Goal: Task Accomplishment & Management: Manage account settings

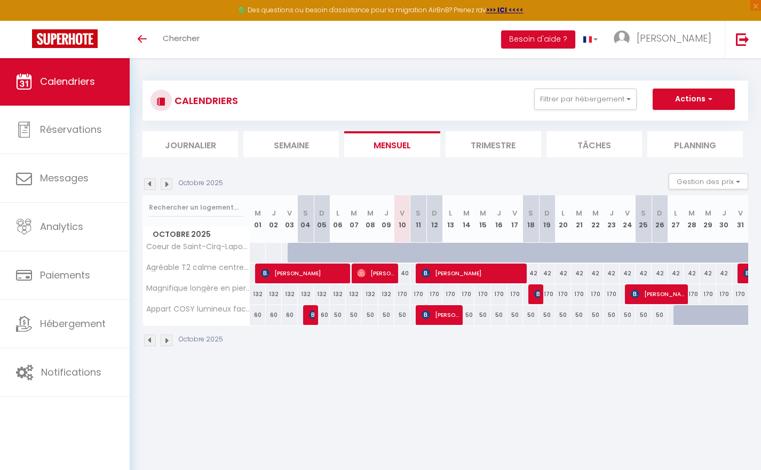
click at [443, 319] on span "[PERSON_NAME]" at bounding box center [440, 315] width 37 height 20
select select "OK"
select select "KO"
select select "1"
select select "0"
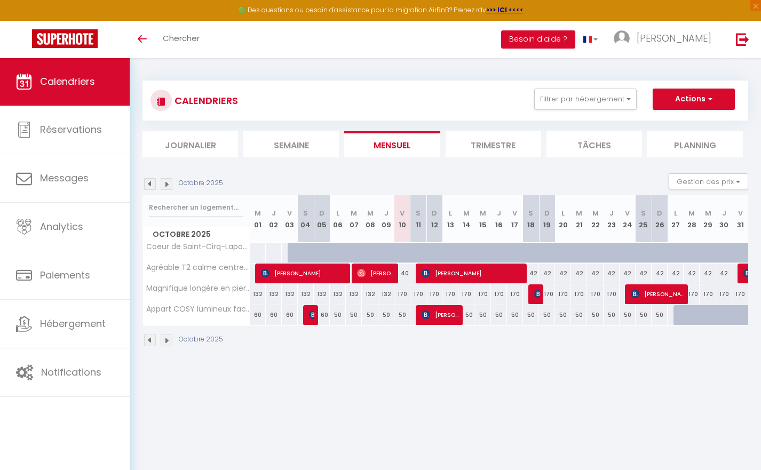
select select "1"
select select
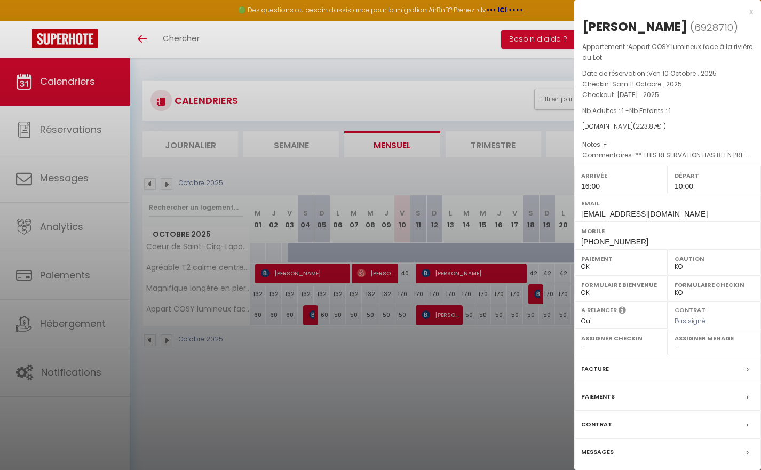
click at [448, 354] on div at bounding box center [380, 235] width 761 height 470
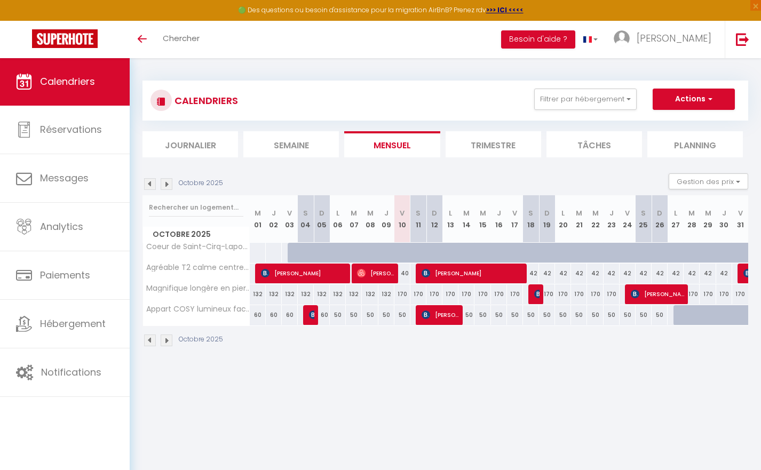
click at [153, 183] on img at bounding box center [150, 184] width 12 height 12
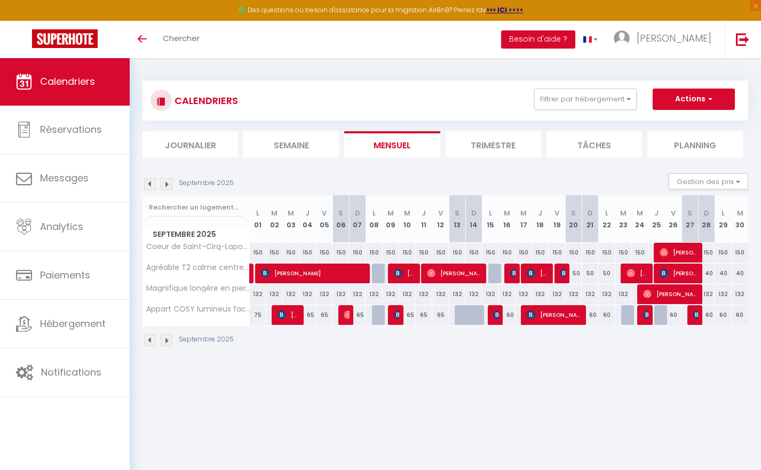
click at [163, 183] on img at bounding box center [167, 184] width 12 height 12
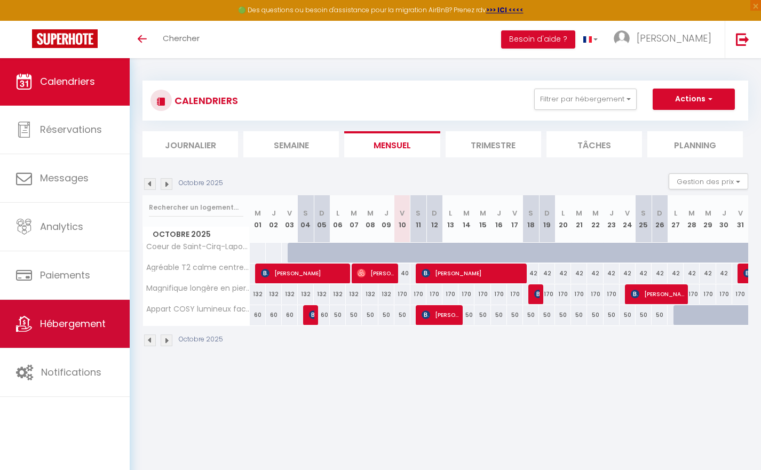
click at [81, 334] on link "Hébergement" at bounding box center [65, 324] width 130 height 48
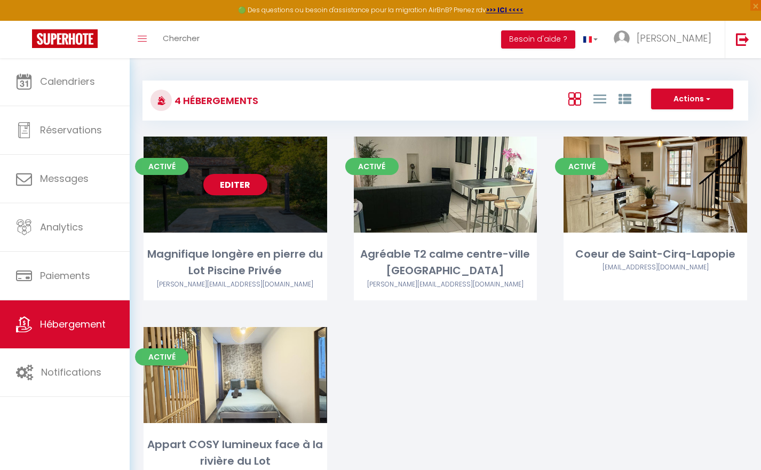
click at [242, 201] on div "Editer" at bounding box center [236, 185] width 184 height 96
select select "3"
select select "2"
select select "1"
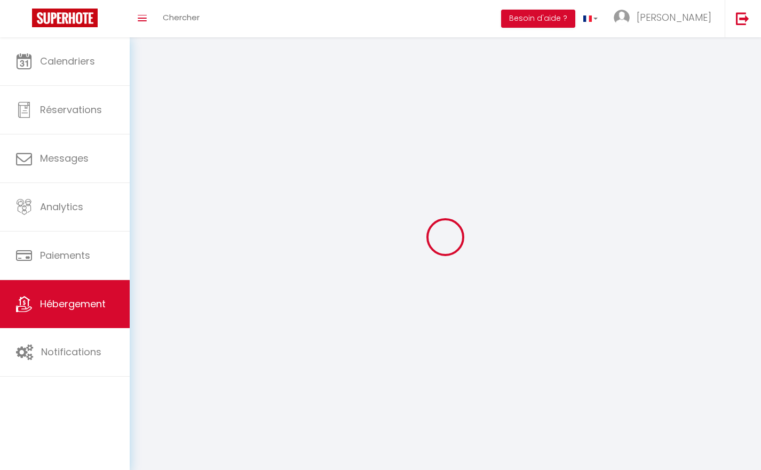
select select
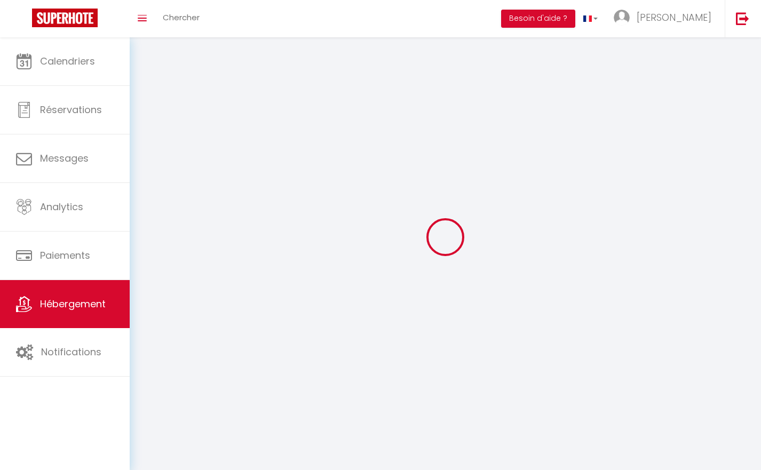
select select
checkbox input "false"
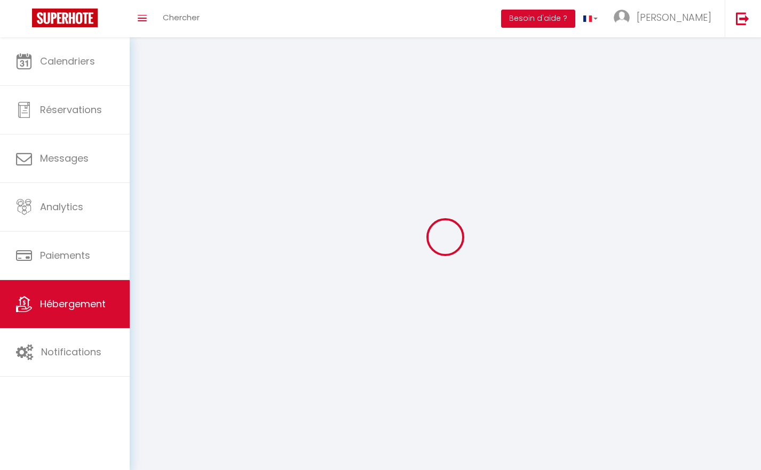
select select
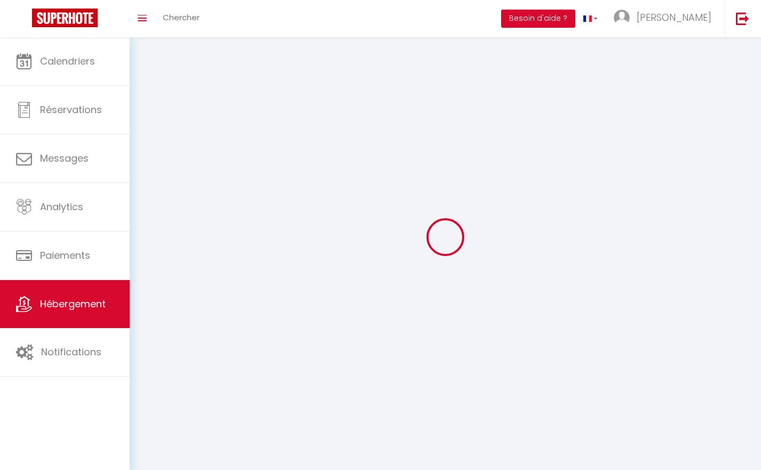
select select
checkbox input "false"
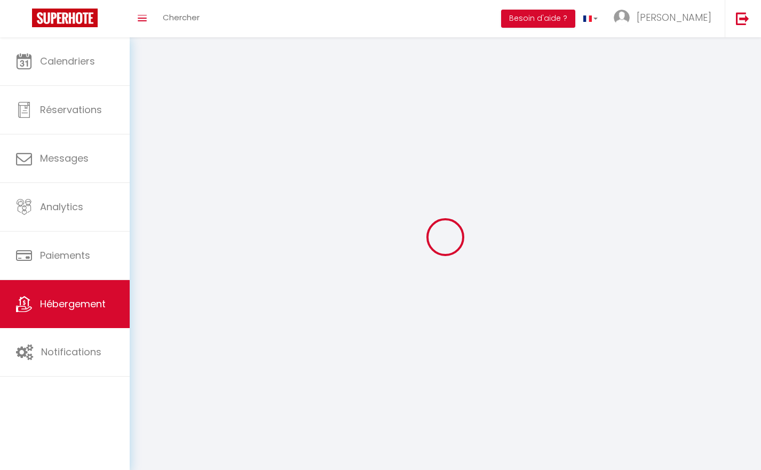
checkbox input "false"
select select
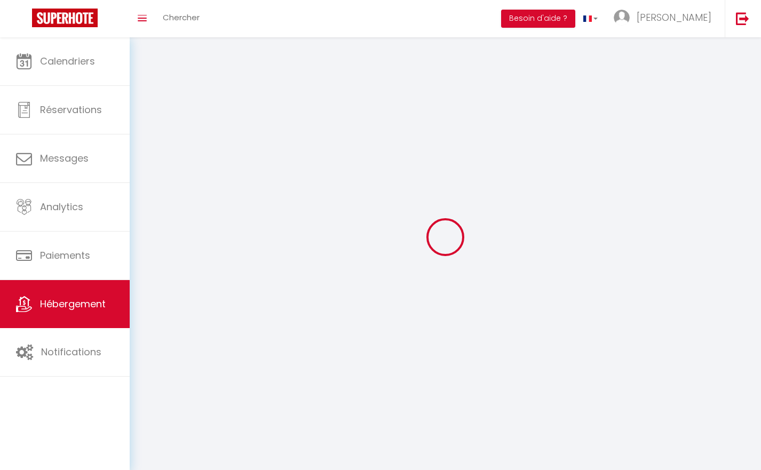
select select
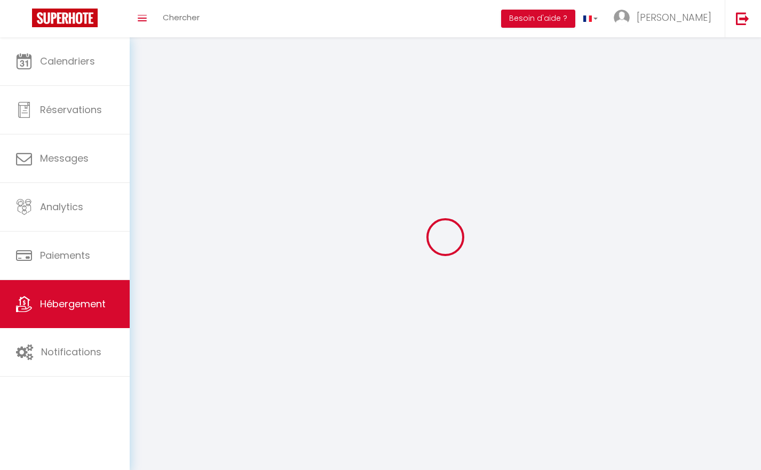
checkbox input "false"
select select
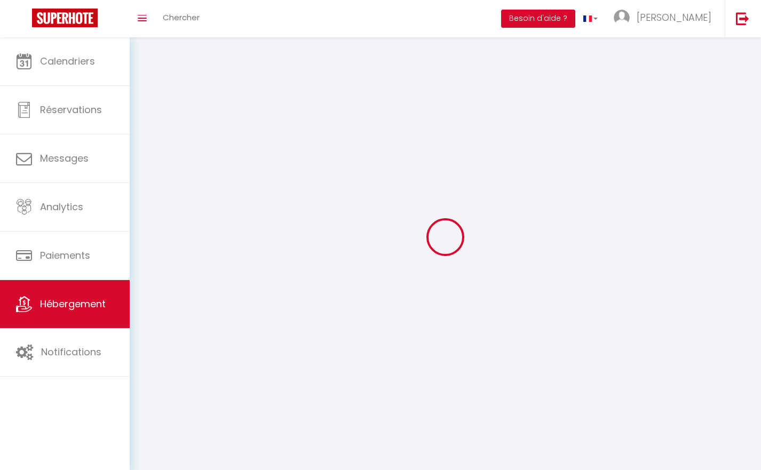
select select
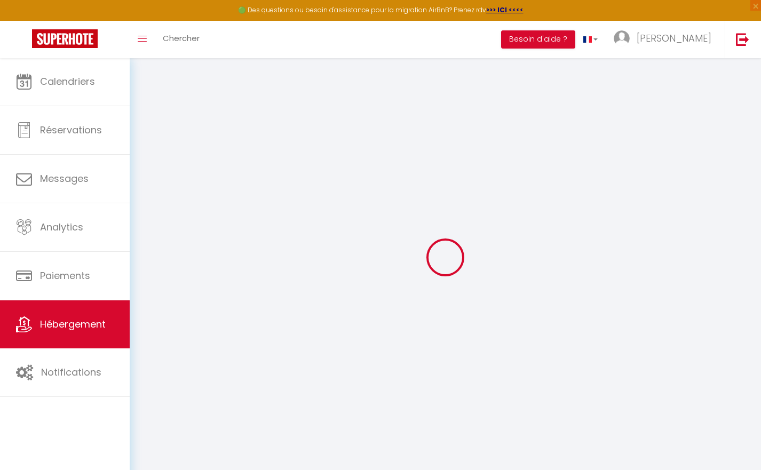
select select "22194-1144170047357672356"
select select "+ 20 %"
select select "+ 23 %"
select select "+ 5 %"
select select
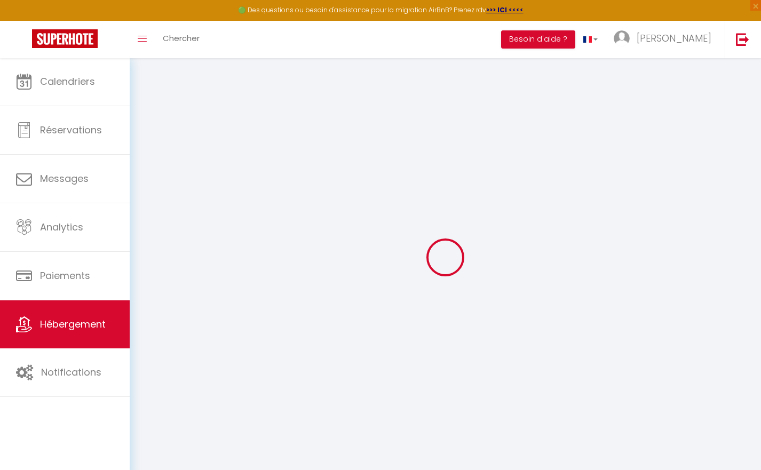
checkbox input "false"
select select
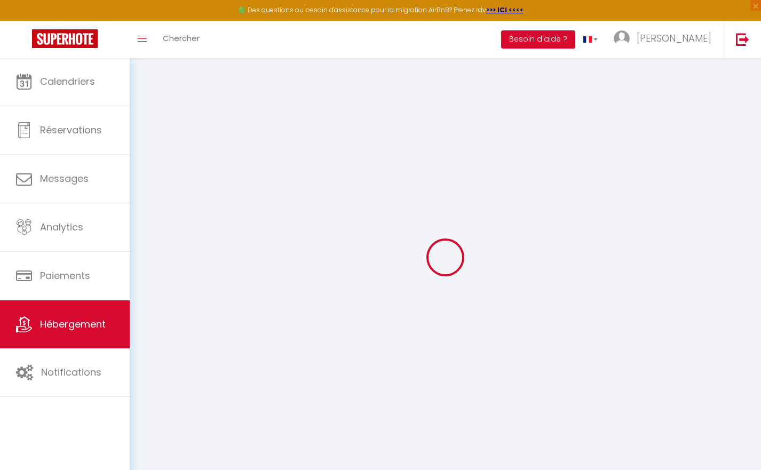
select select "EUR"
select select
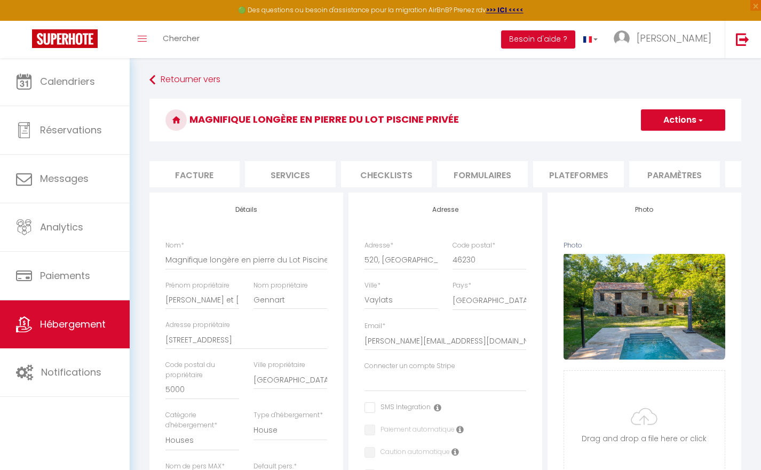
scroll to position [0, 196]
click at [600, 176] on li "Plateformes" at bounding box center [575, 174] width 91 height 26
select select
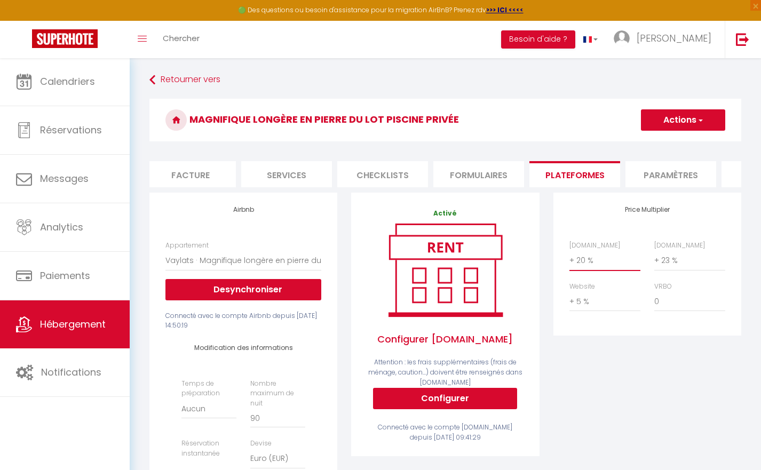
select select "+ 21 %"
select select
select select "+ 23 %"
select select
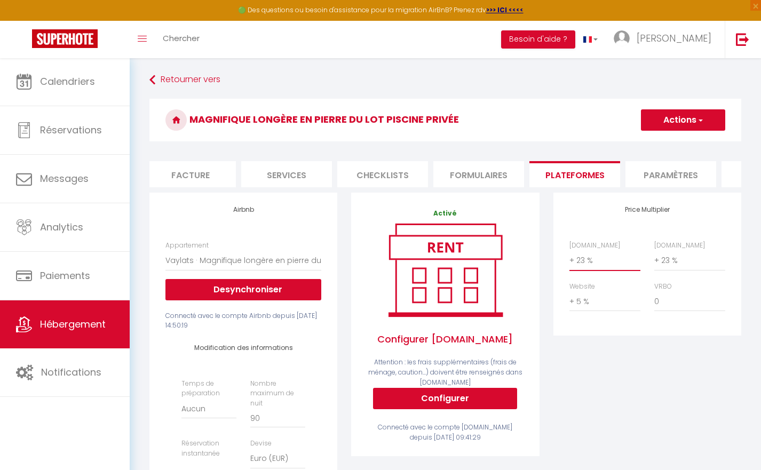
select select
click at [680, 124] on button "Actions" at bounding box center [683, 119] width 84 height 21
click at [674, 145] on link "Enregistrer" at bounding box center [683, 144] width 84 height 14
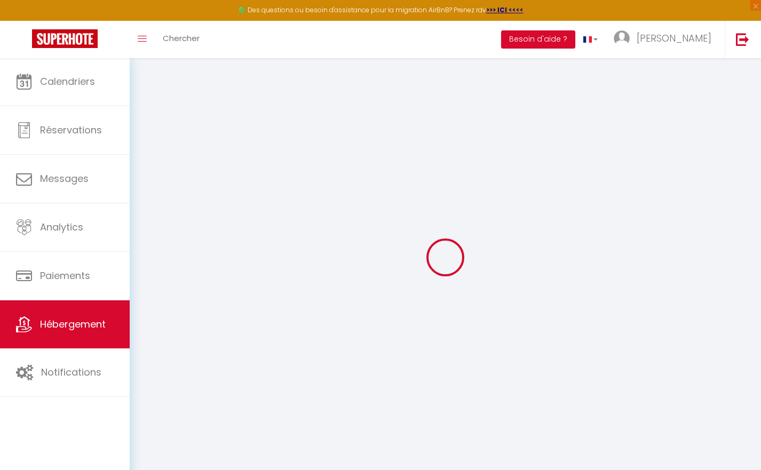
select select
select select "EUR"
select select
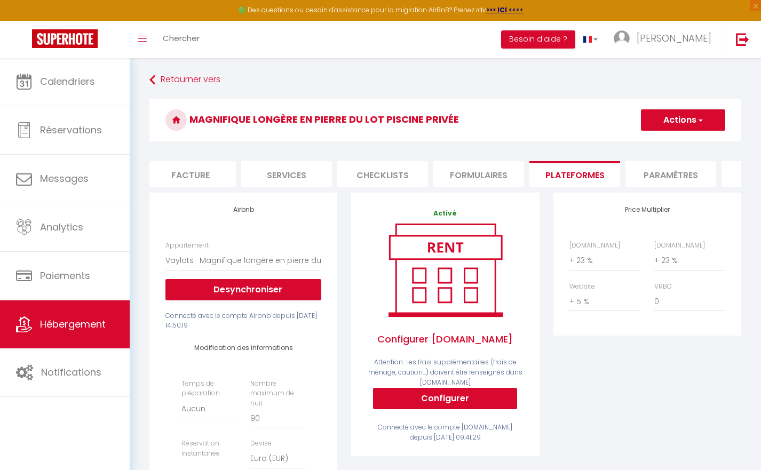
click at [91, 328] on span "Hébergement" at bounding box center [73, 324] width 66 height 13
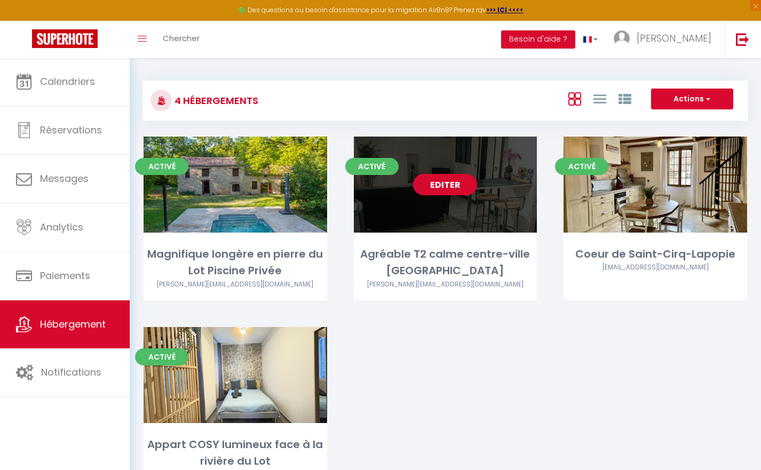
click at [460, 182] on link "Editer" at bounding box center [445, 184] width 64 height 21
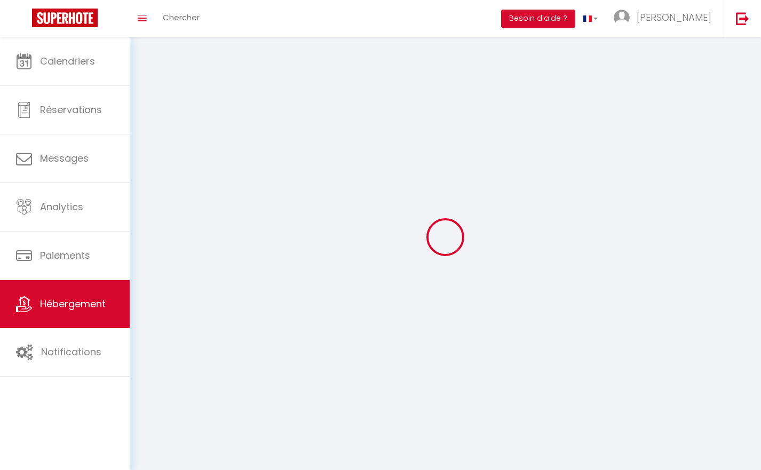
select select
select select "28"
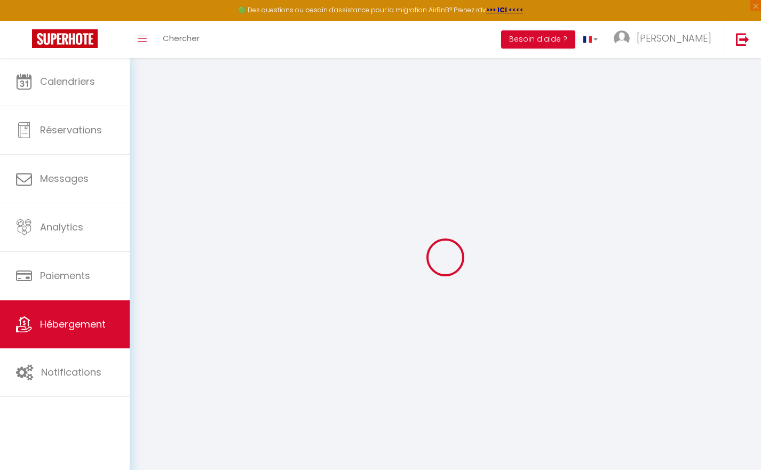
select select
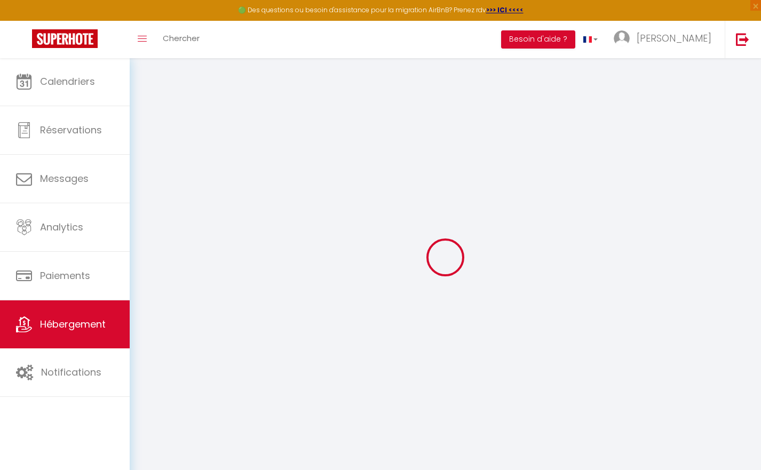
select select
checkbox input "false"
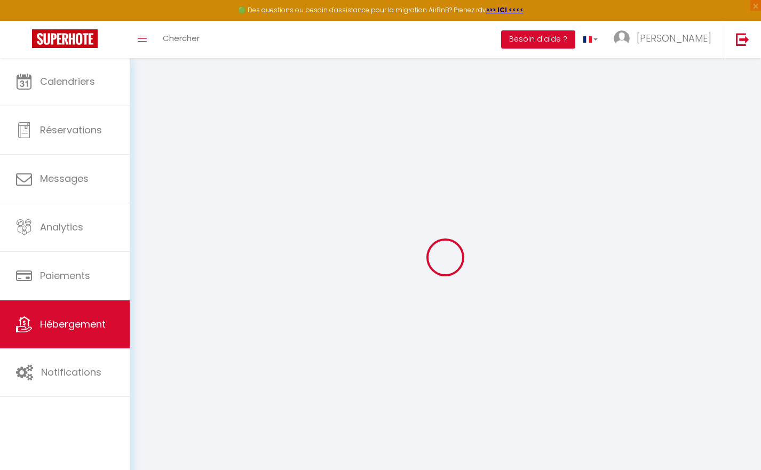
select select
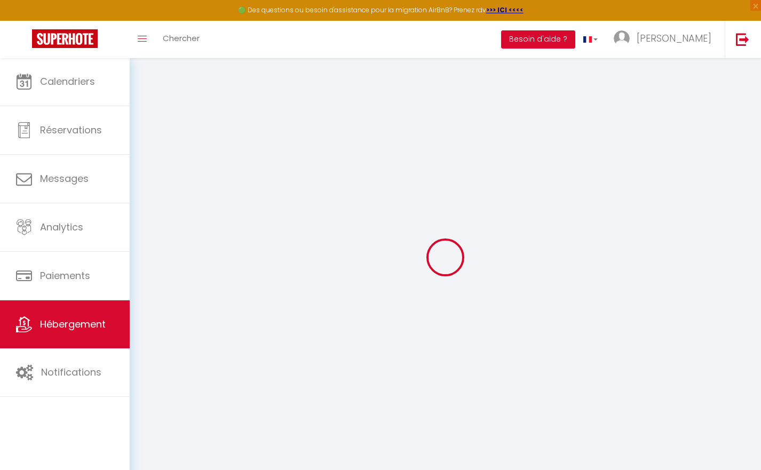
select select
checkbox input "false"
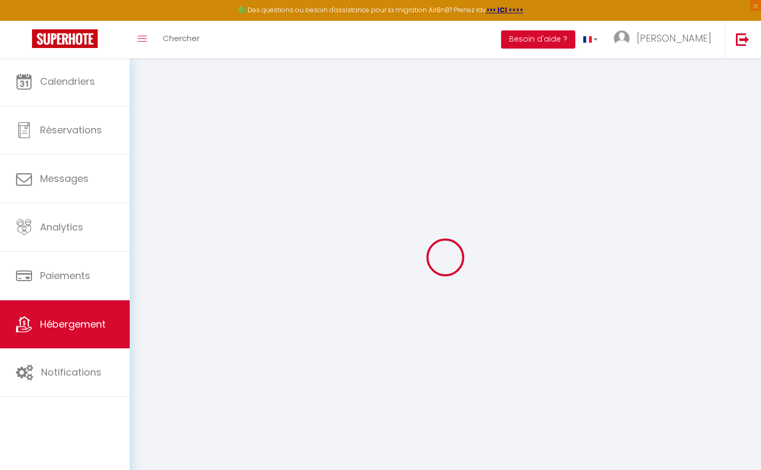
checkbox input "false"
select select
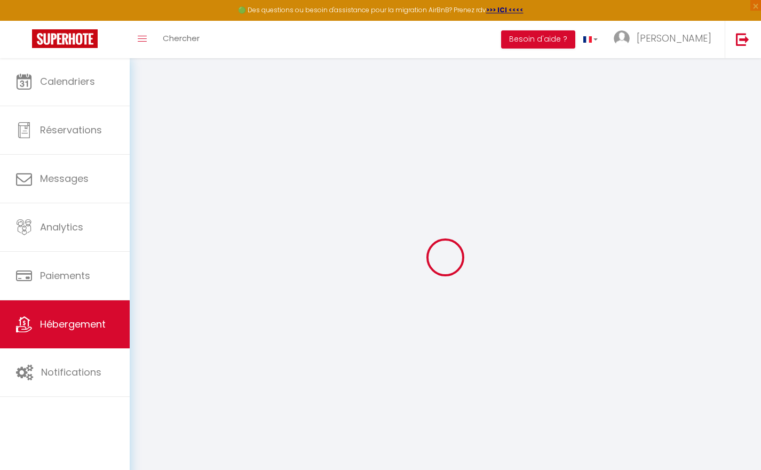
select select
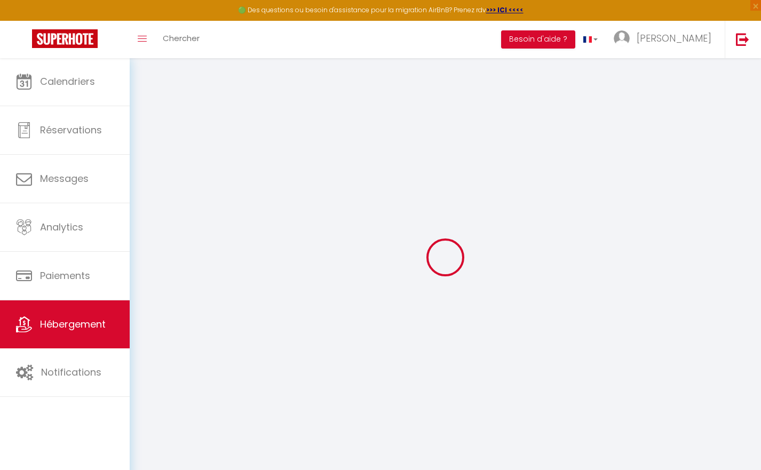
checkbox input "false"
select select
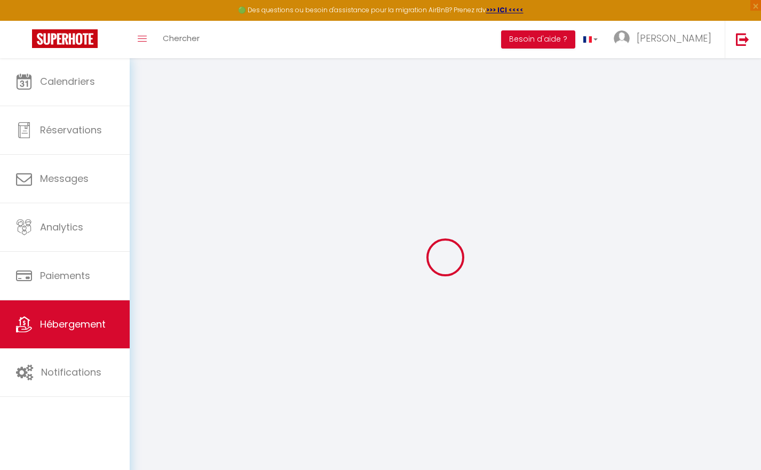
select select
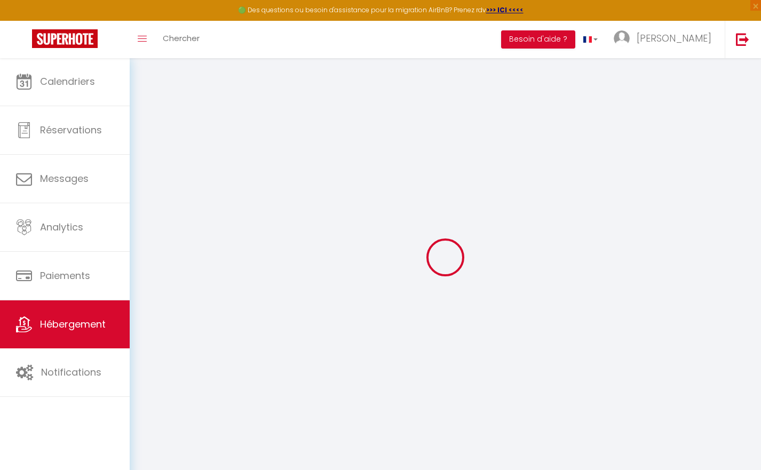
select select
checkbox input "false"
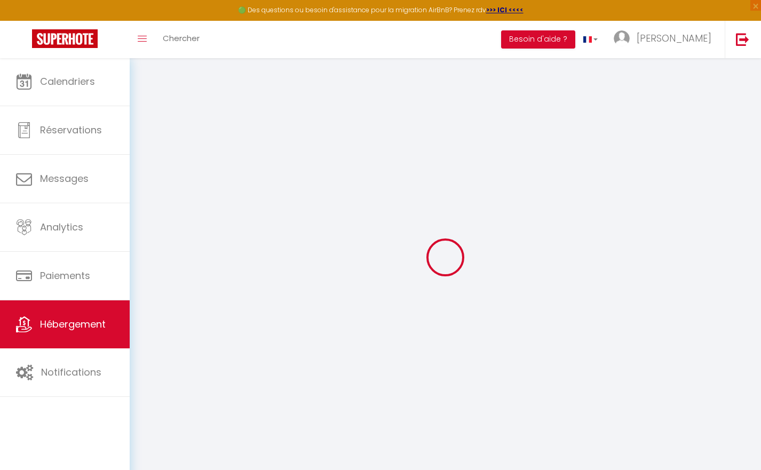
checkbox input "false"
select select
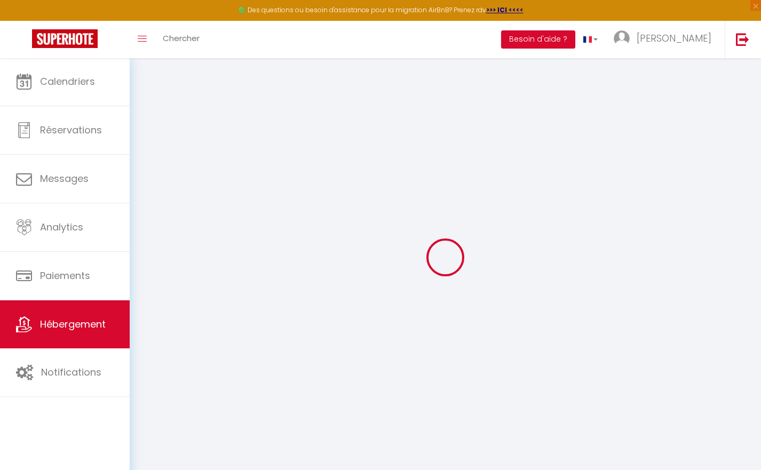
select select
checkbox input "false"
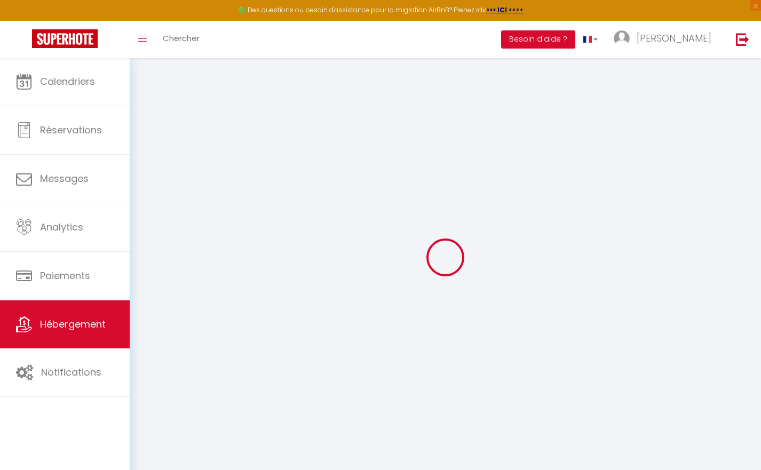
checkbox input "false"
select select
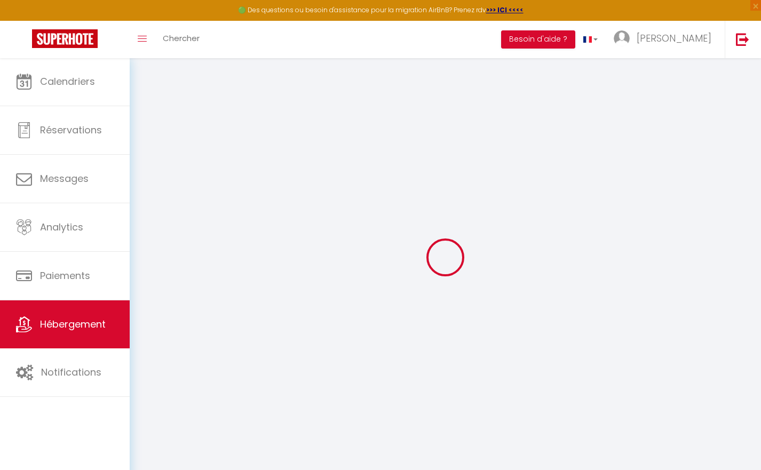
type input "Agréable T2 calme centre-ville [GEOGRAPHIC_DATA]"
type input "[PERSON_NAME]"
type input "Levasseur"
type input "[STREET_ADDRESS] et des gourpats"
type input "46090"
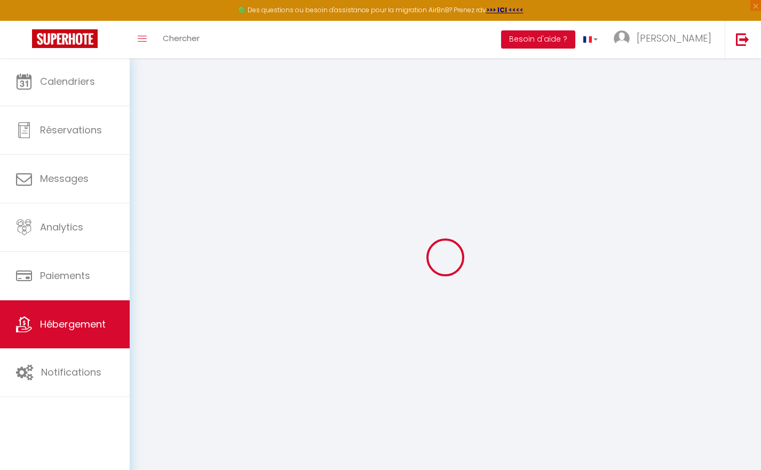
type input "[PERSON_NAME]"
select select "2"
type input "35"
type input "10"
type input "30"
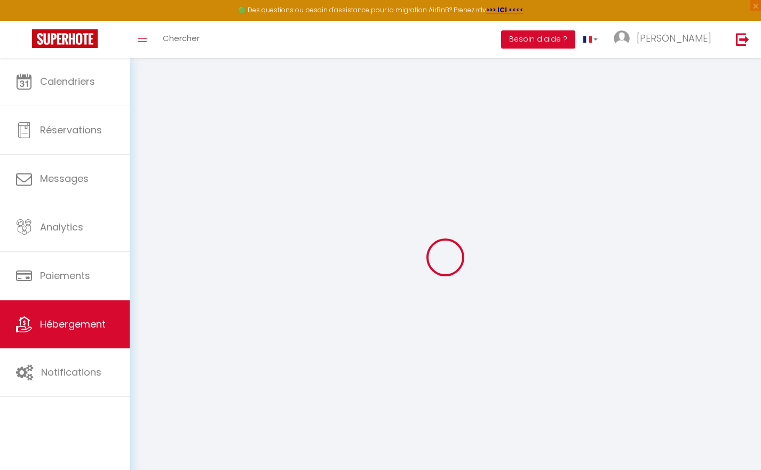
type input "6.48"
type input "5.76"
type input "100"
select select
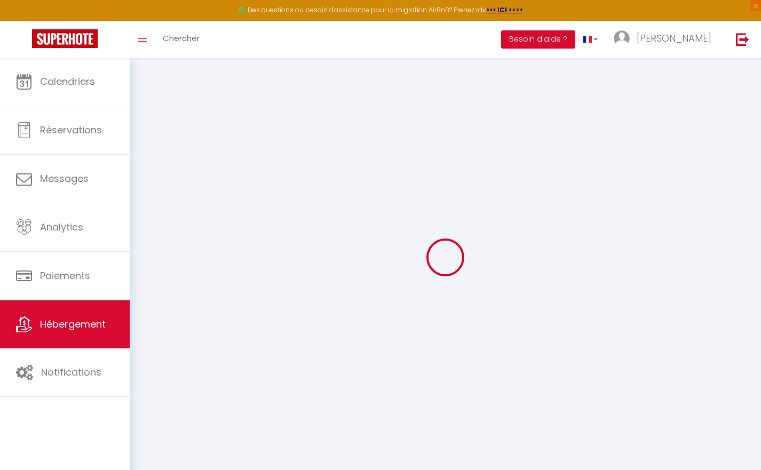
select select
type input "[STREET_ADDRESS]"
type input "46000"
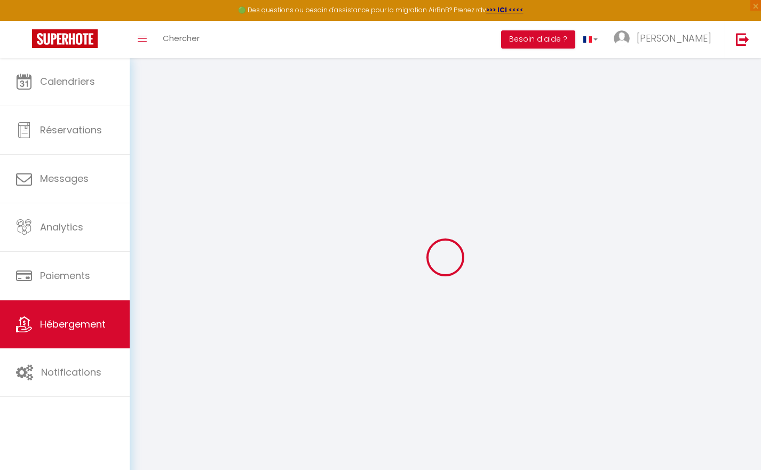
type input "Cahors"
type input "[EMAIL_ADDRESS][DOMAIN_NAME]"
select select "15498"
checkbox input "false"
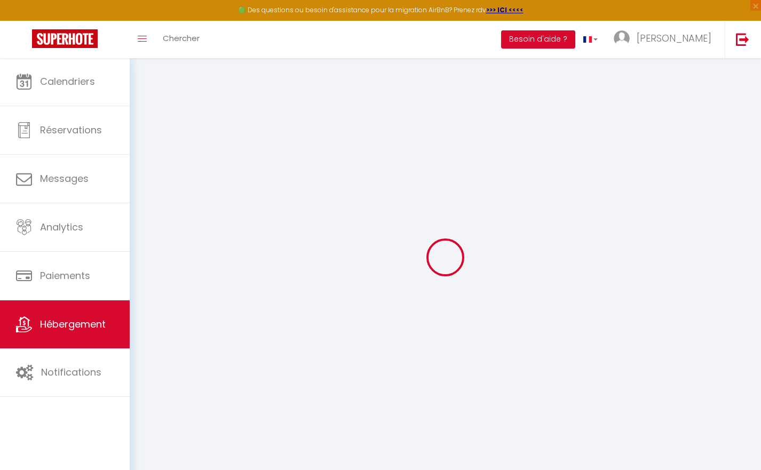
checkbox input "false"
radio input "true"
type input "22"
type input "30"
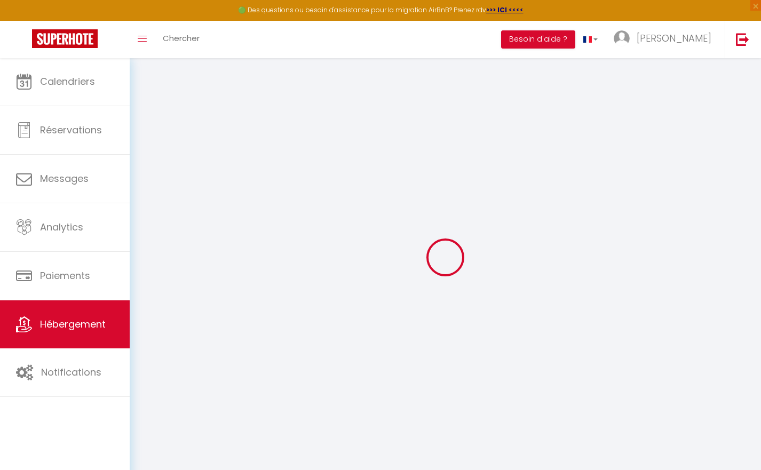
type input "0"
select select "+ 20 %"
select select "+ 25 %"
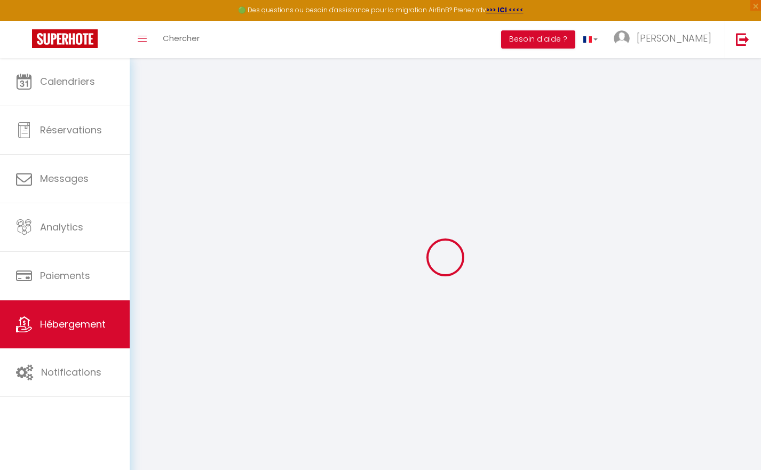
select select "+ 20 %"
select select
checkbox input "false"
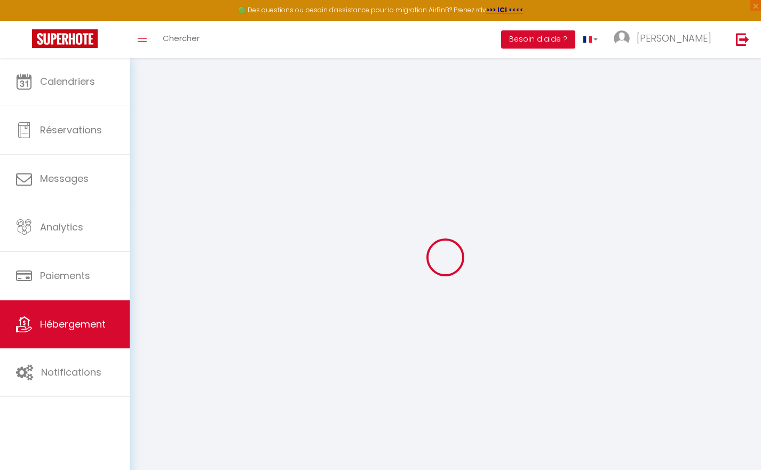
checkbox input "false"
select select
select select "EUR"
select select
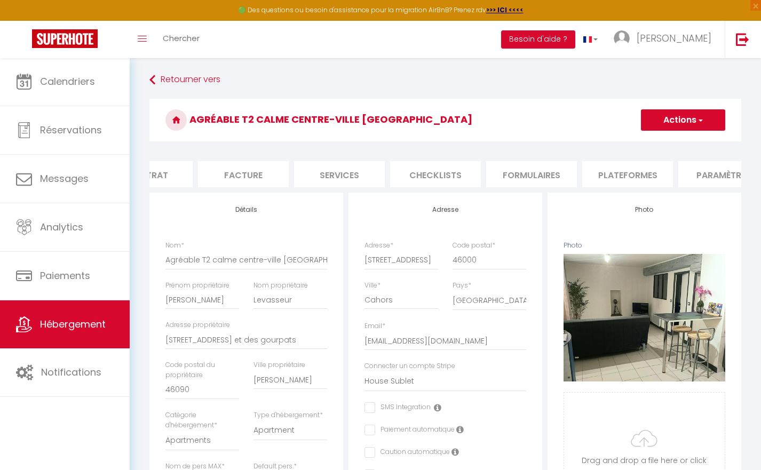
scroll to position [0, 147]
click at [608, 174] on li "Plateformes" at bounding box center [624, 174] width 91 height 26
select select
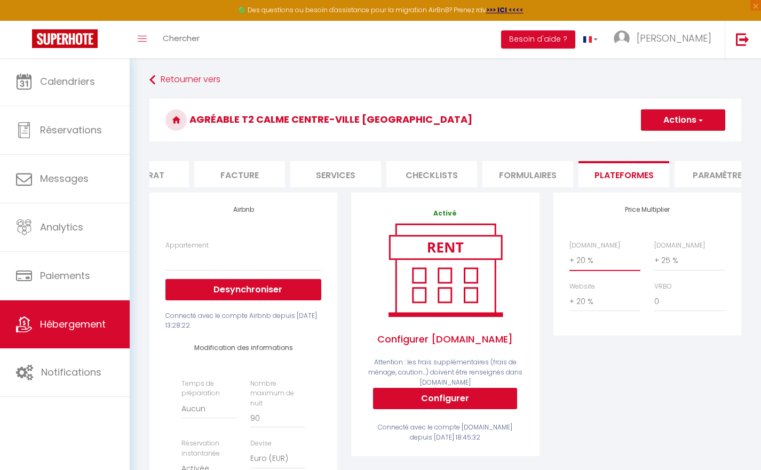
select select "+ 23 %"
select select
click at [680, 129] on button "Actions" at bounding box center [683, 119] width 84 height 21
click at [676, 142] on link "Enregistrer" at bounding box center [683, 144] width 84 height 14
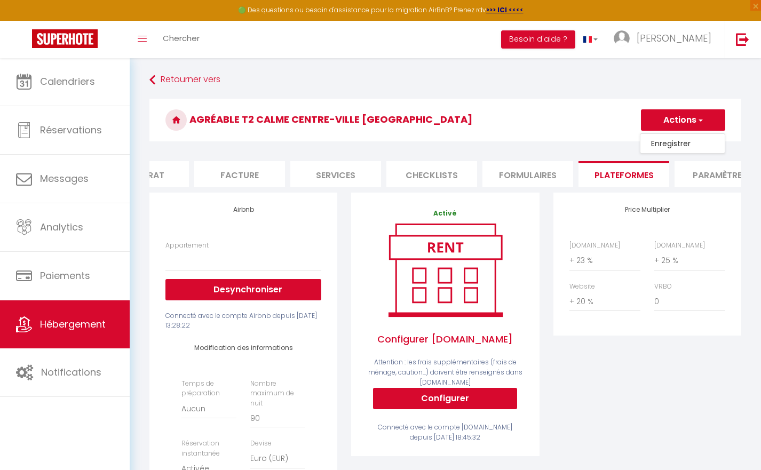
select select
select select "EUR"
select select
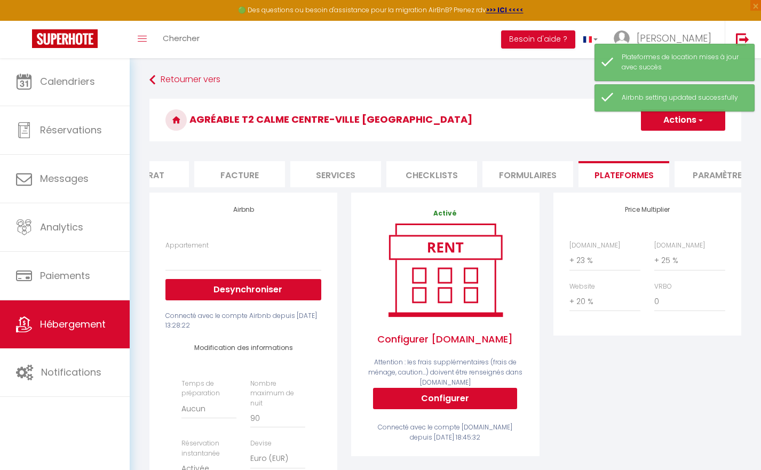
click at [82, 326] on span "Hébergement" at bounding box center [73, 324] width 66 height 13
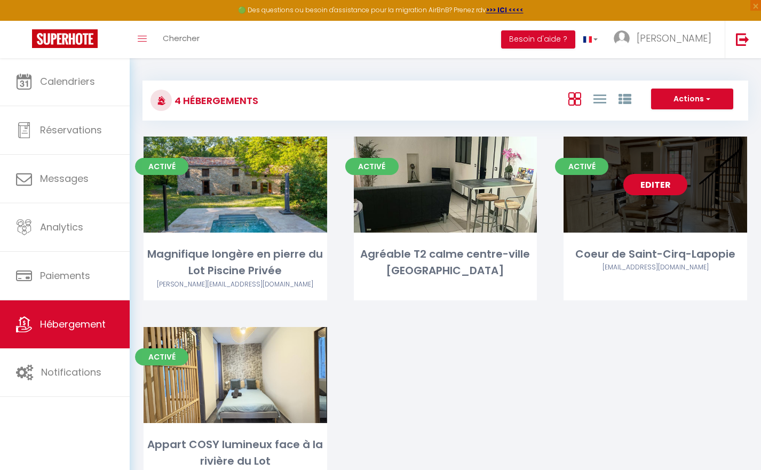
click at [668, 180] on link "Editer" at bounding box center [656, 184] width 64 height 21
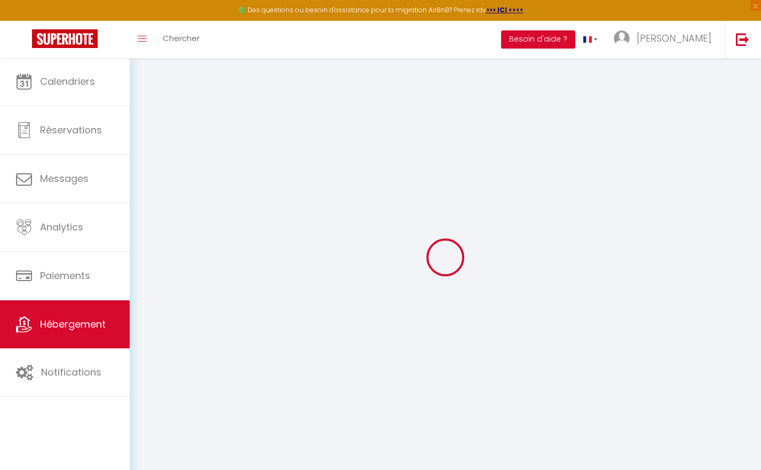
select select "22193-1165928828216162462"
select select "+ 20 %"
select select "+ 23 %"
select select "+ 5 %"
checkbox input "false"
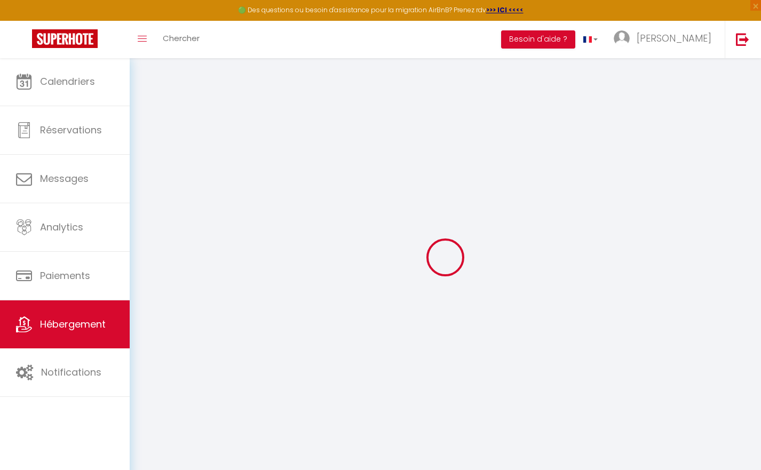
checkbox input "false"
select select "17:00"
select select "19:00"
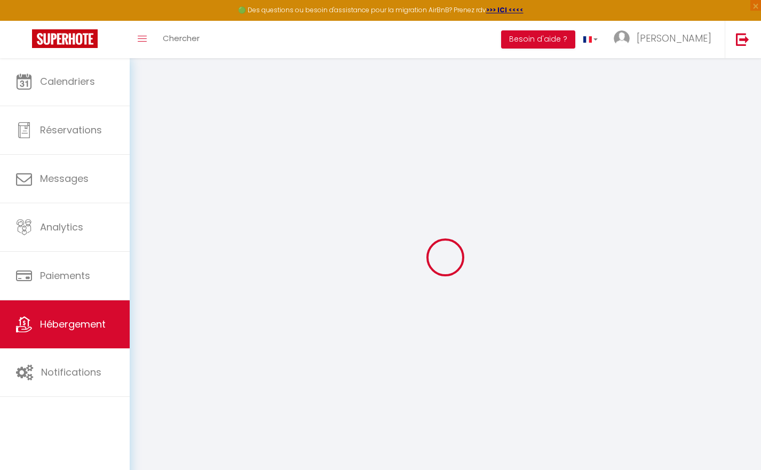
select select "10:00"
select select "15"
select select "30"
select select "EUR"
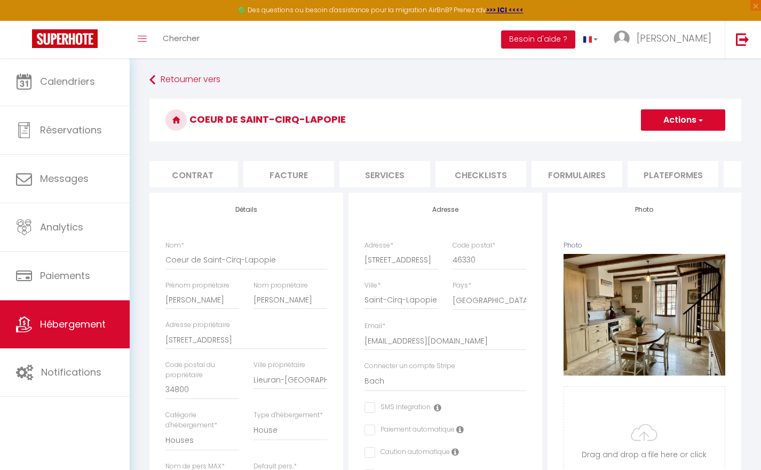
scroll to position [0, 116]
click at [638, 171] on li "Plateformes" at bounding box center [655, 174] width 91 height 26
select select
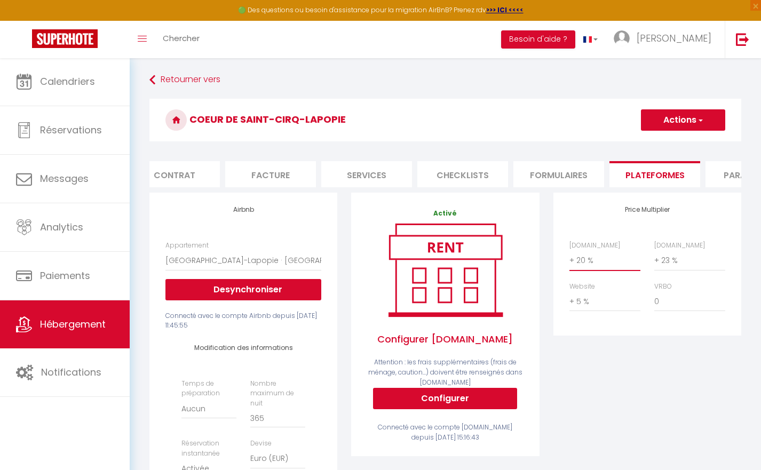
select select "+ 23 %"
click at [681, 125] on button "Actions" at bounding box center [683, 119] width 84 height 21
click at [665, 146] on link "Enregistrer" at bounding box center [683, 144] width 84 height 14
click at [84, 321] on span "Hébergement" at bounding box center [73, 324] width 66 height 13
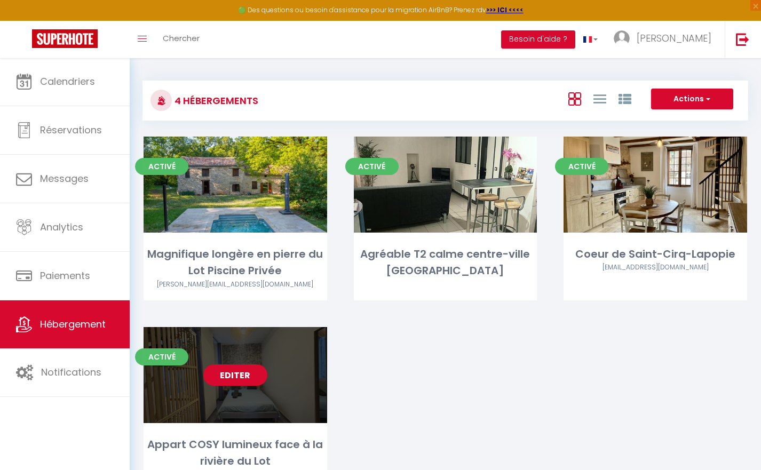
click at [218, 380] on link "Editer" at bounding box center [235, 375] width 64 height 21
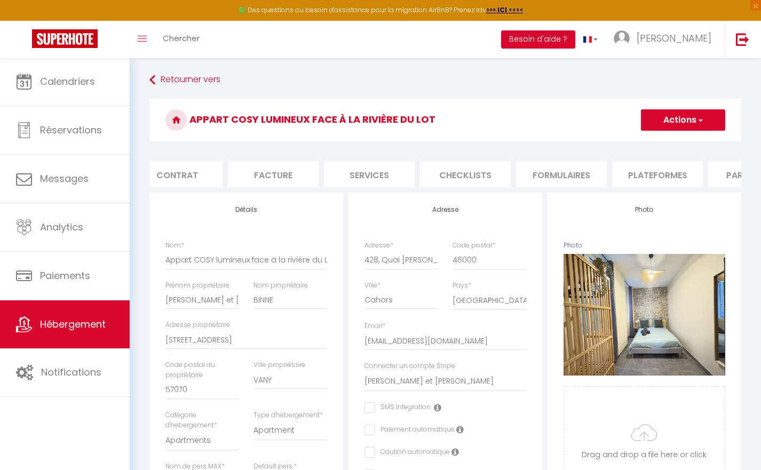
scroll to position [0, 114]
click at [648, 170] on li "Plateformes" at bounding box center [657, 174] width 91 height 26
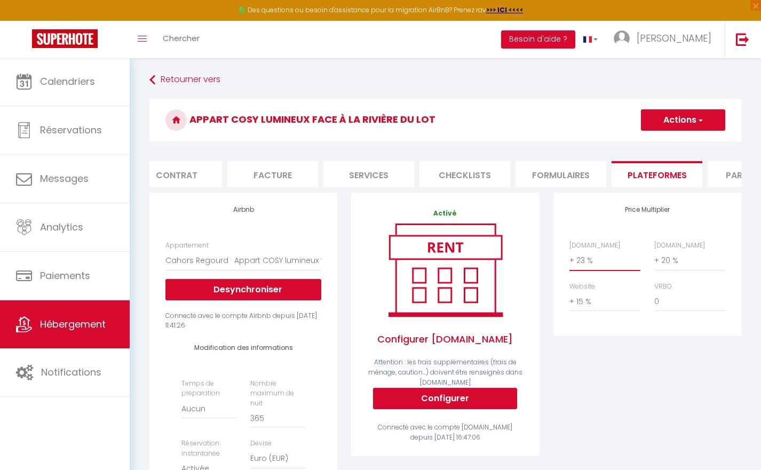
click at [692, 122] on button "Actions" at bounding box center [683, 119] width 84 height 21
click at [677, 146] on link "Enregistrer" at bounding box center [683, 144] width 84 height 14
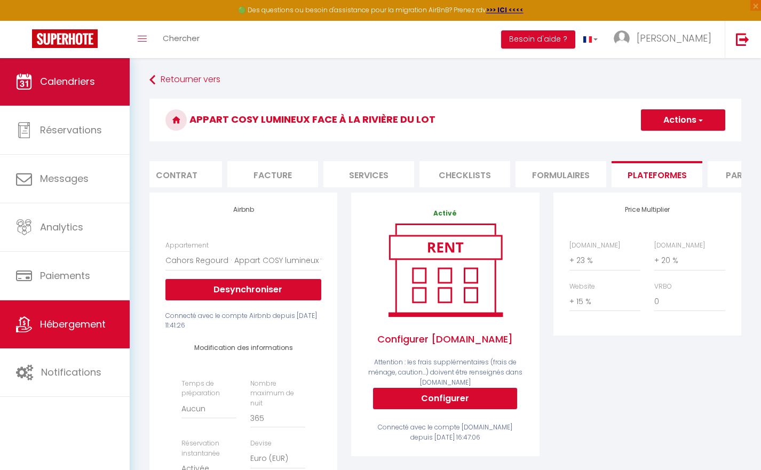
click at [74, 87] on span "Calendriers" at bounding box center [67, 81] width 55 height 13
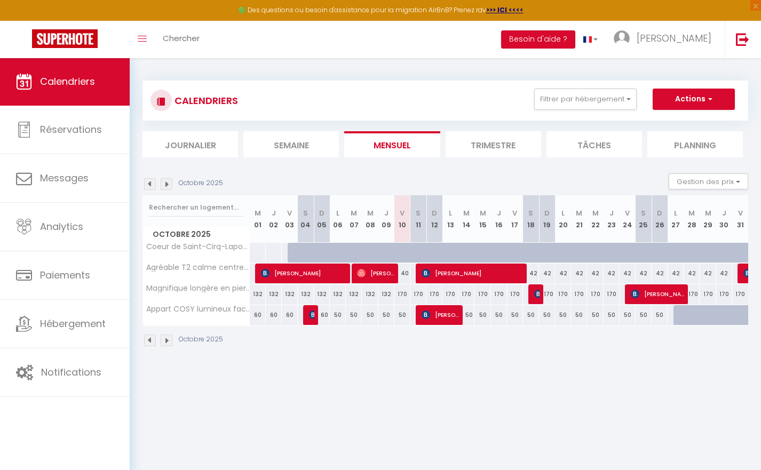
click at [404, 295] on div "170" at bounding box center [403, 295] width 16 height 20
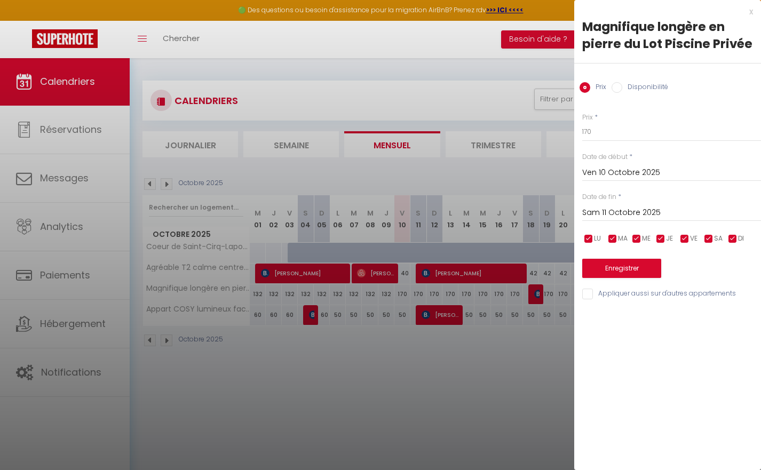
click at [640, 211] on input "Sam 11 Octobre 2025" at bounding box center [671, 213] width 179 height 14
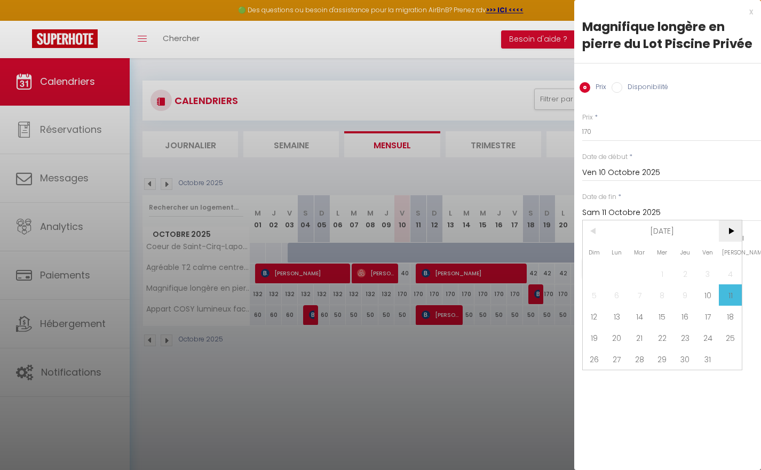
click at [732, 228] on span ">" at bounding box center [730, 230] width 23 height 21
click at [668, 357] on span "31" at bounding box center [662, 359] width 23 height 21
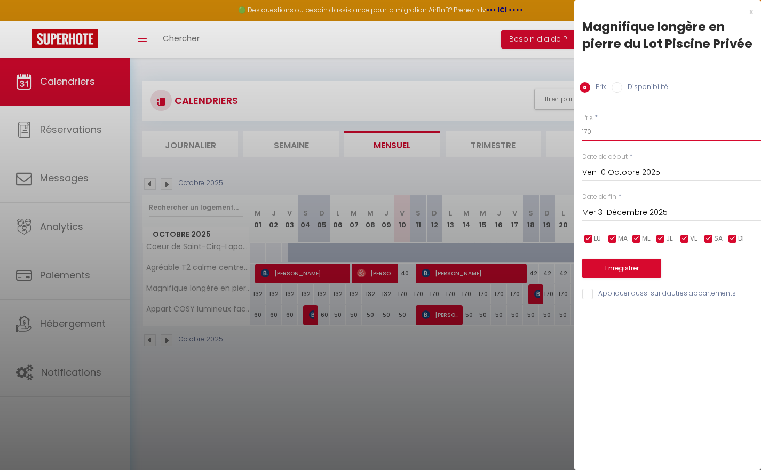
click at [604, 129] on input "170" at bounding box center [671, 131] width 179 height 19
click at [606, 267] on button "Enregistrer" at bounding box center [621, 268] width 79 height 19
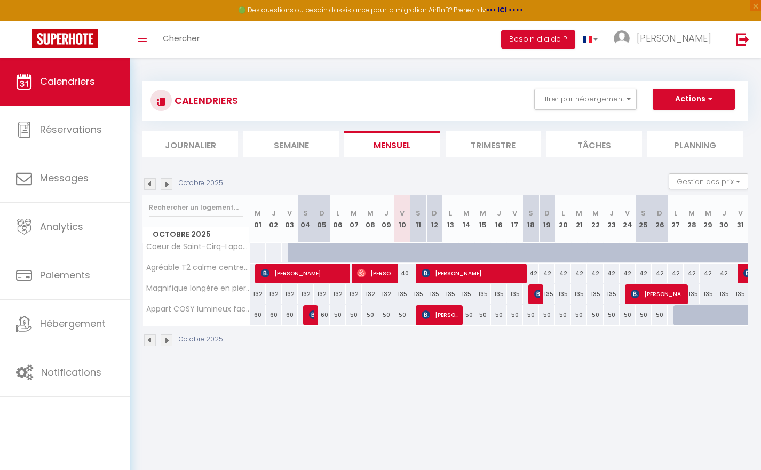
click at [165, 180] on img at bounding box center [167, 184] width 12 height 12
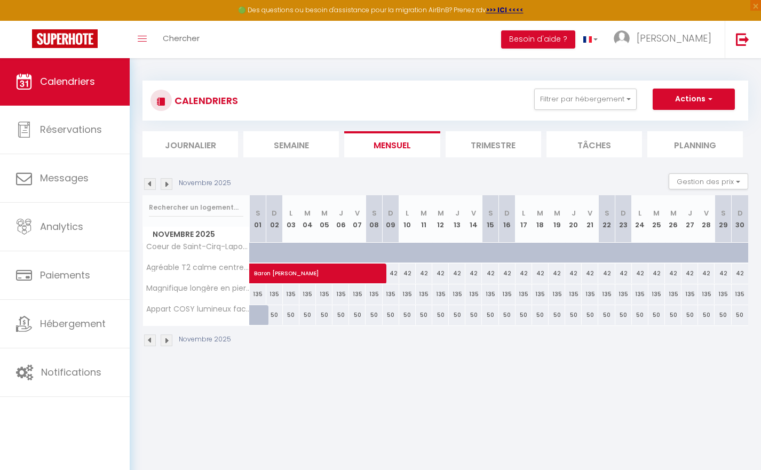
click at [167, 182] on img at bounding box center [167, 184] width 12 height 12
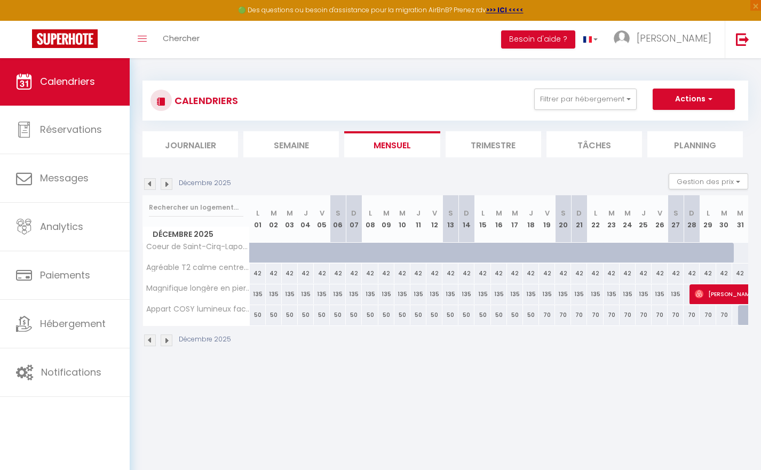
click at [550, 294] on div "135" at bounding box center [547, 295] width 16 height 20
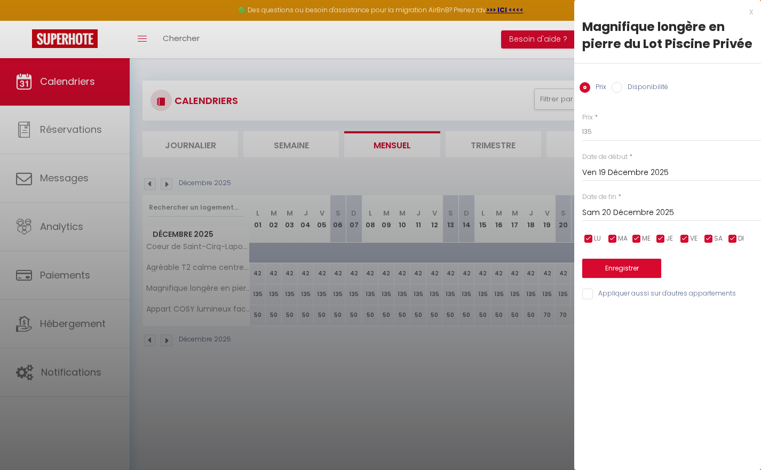
click at [648, 213] on input "Sam 20 Décembre 2025" at bounding box center [671, 213] width 179 height 14
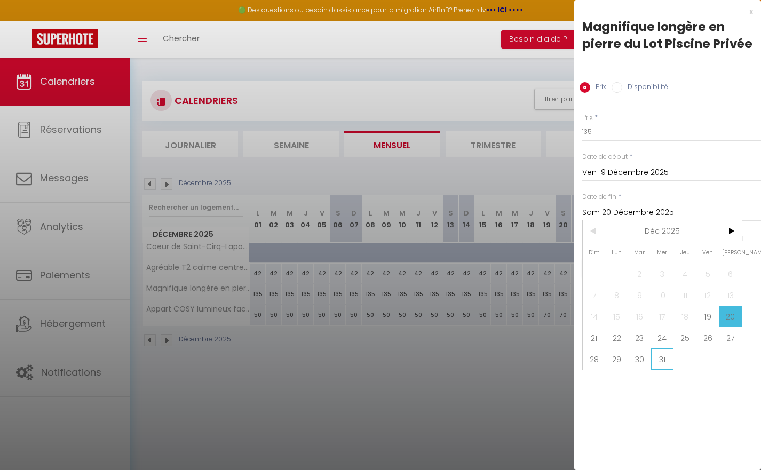
click at [665, 358] on span "31" at bounding box center [662, 359] width 23 height 21
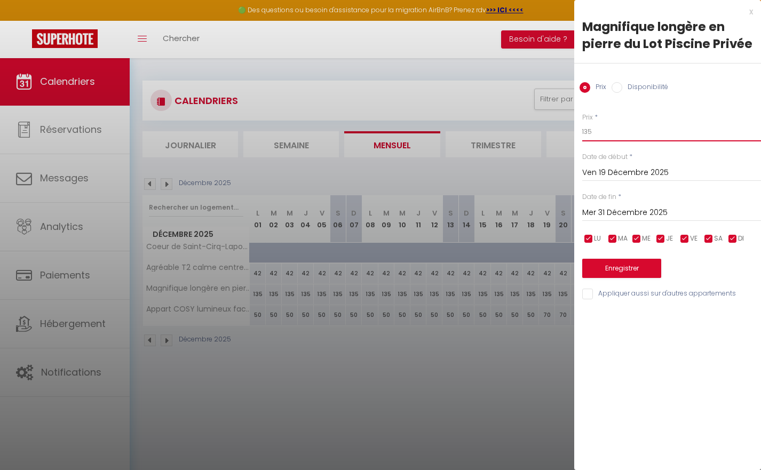
click at [606, 133] on input "135" at bounding box center [671, 131] width 179 height 19
click at [614, 266] on button "Enregistrer" at bounding box center [621, 268] width 79 height 19
